Goal: Transaction & Acquisition: Purchase product/service

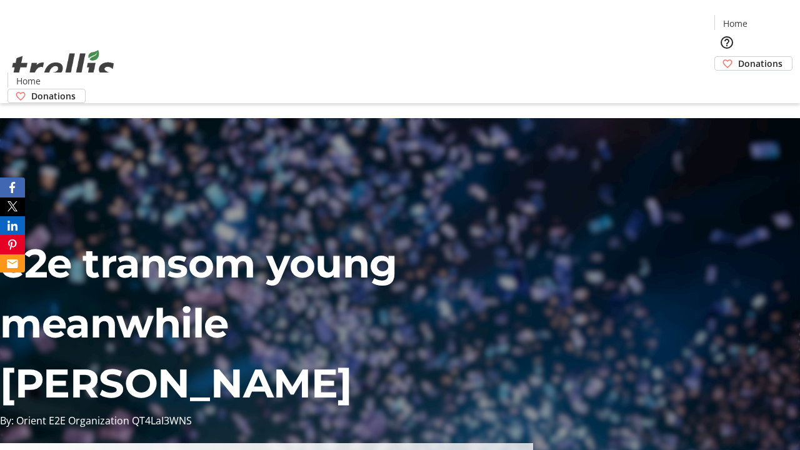
click at [739, 57] on span "Donations" at bounding box center [761, 63] width 44 height 13
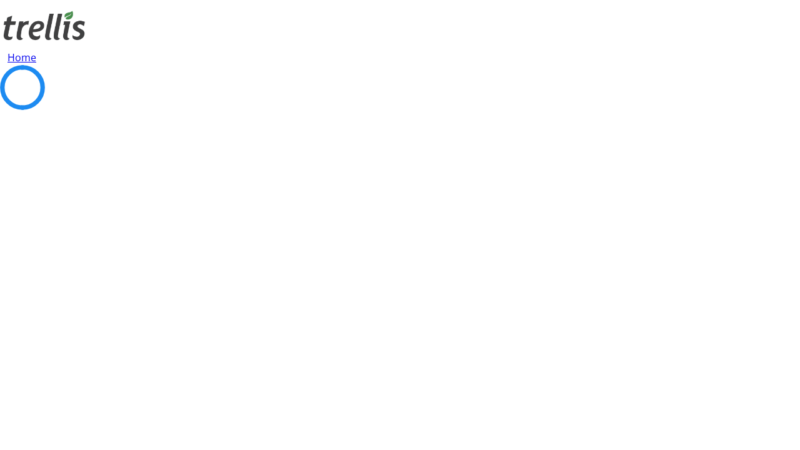
select select "CA"
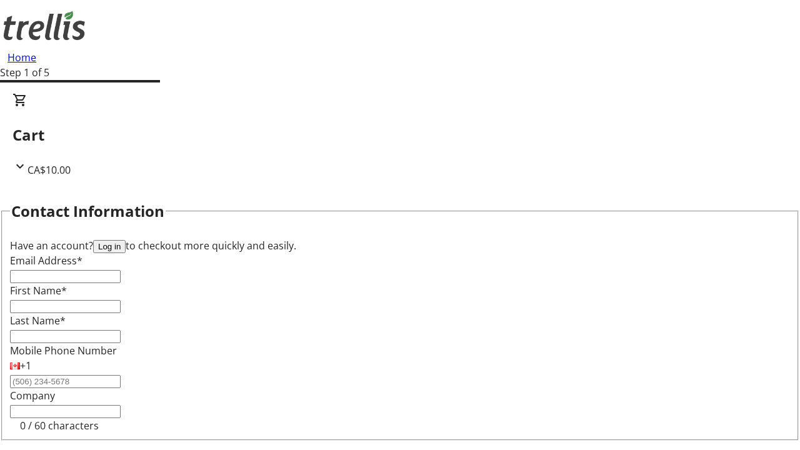
click at [126, 240] on button "Log in" at bounding box center [109, 246] width 33 height 13
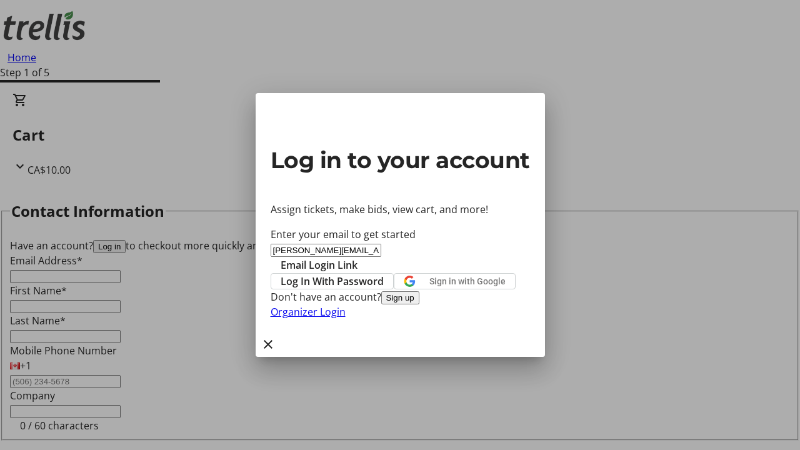
type input "[PERSON_NAME][EMAIL_ADDRESS][DOMAIN_NAME]"
click at [358, 258] on span "Email Login Link" at bounding box center [319, 265] width 77 height 15
